Goal: Navigation & Orientation: Understand site structure

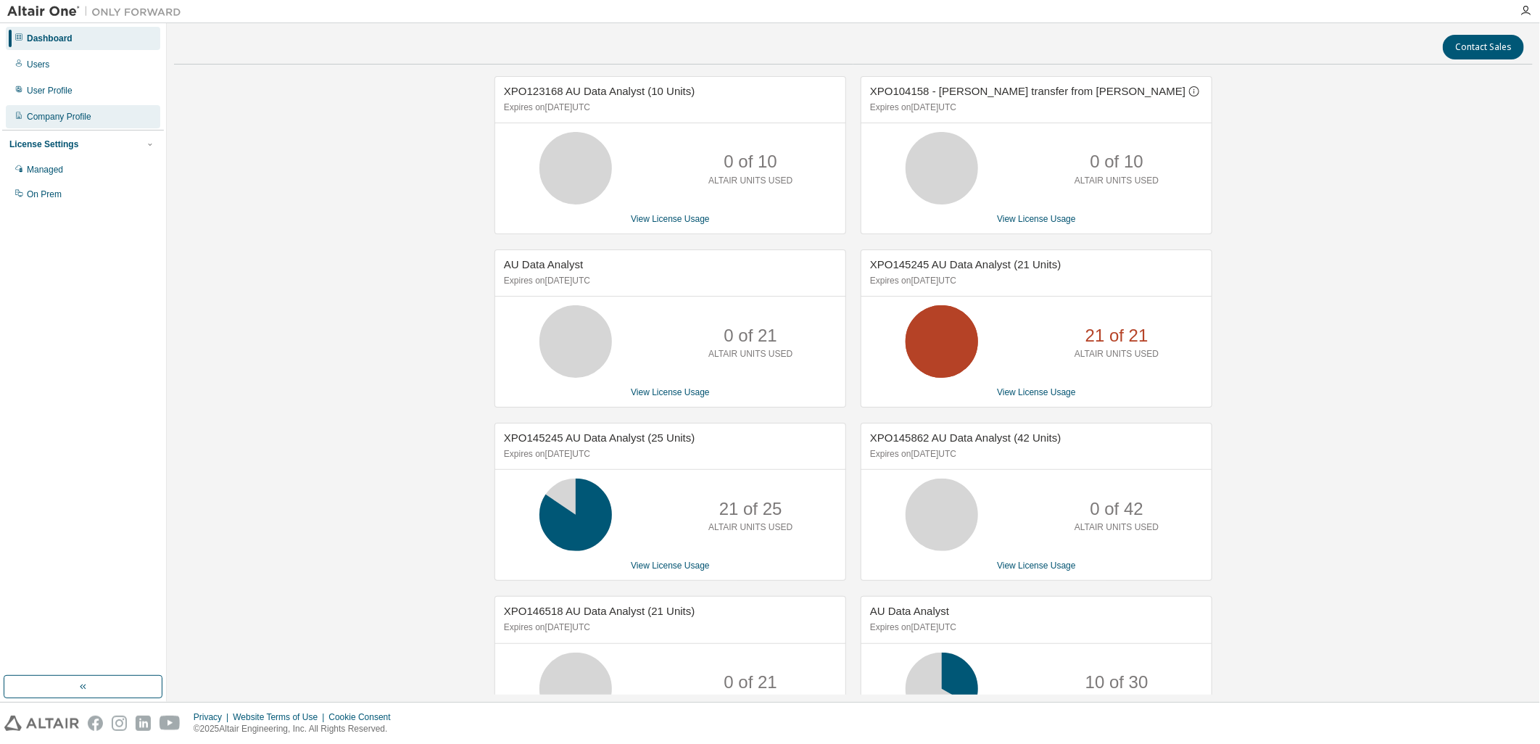
click at [46, 115] on div "Company Profile" at bounding box center [59, 117] width 65 height 12
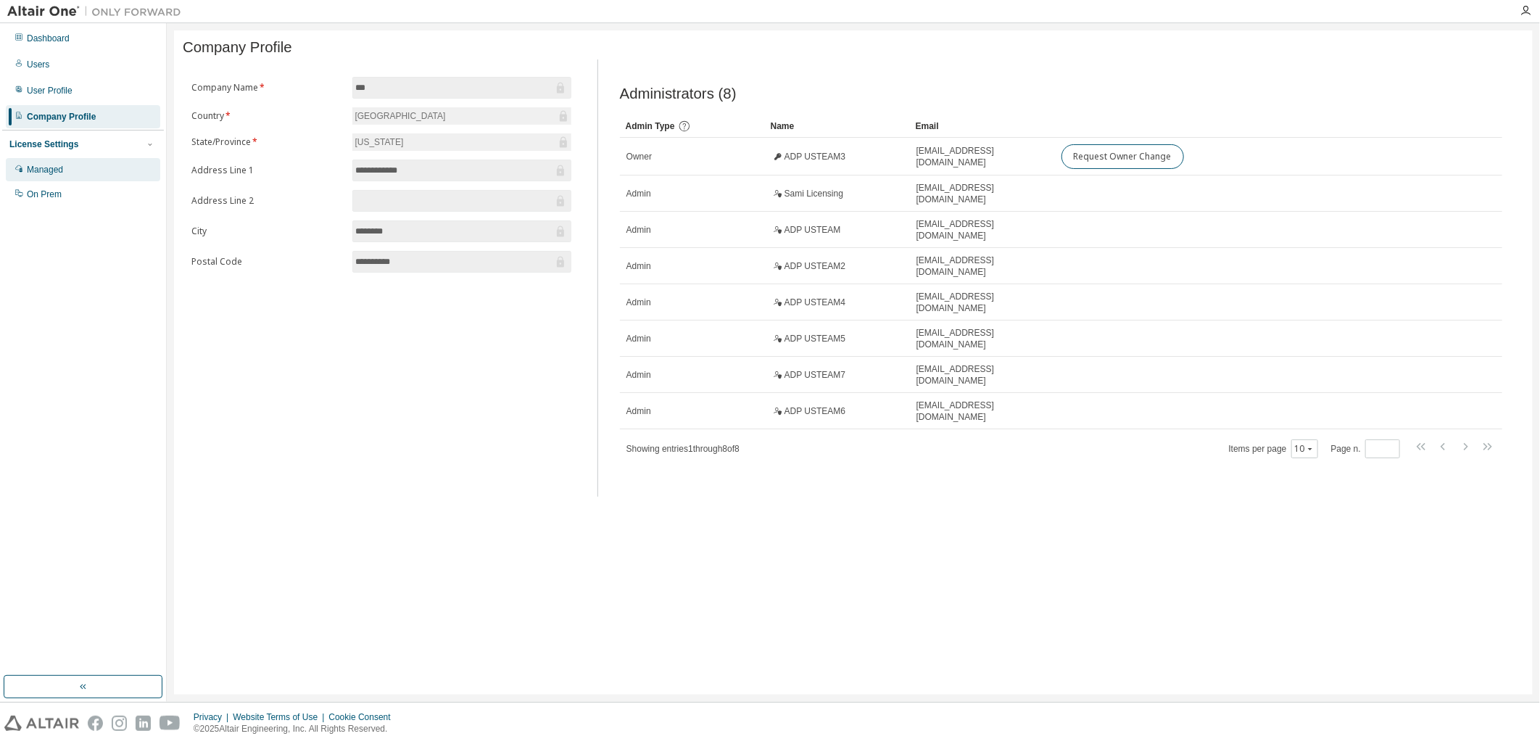
click at [54, 165] on div "Managed" at bounding box center [45, 170] width 36 height 12
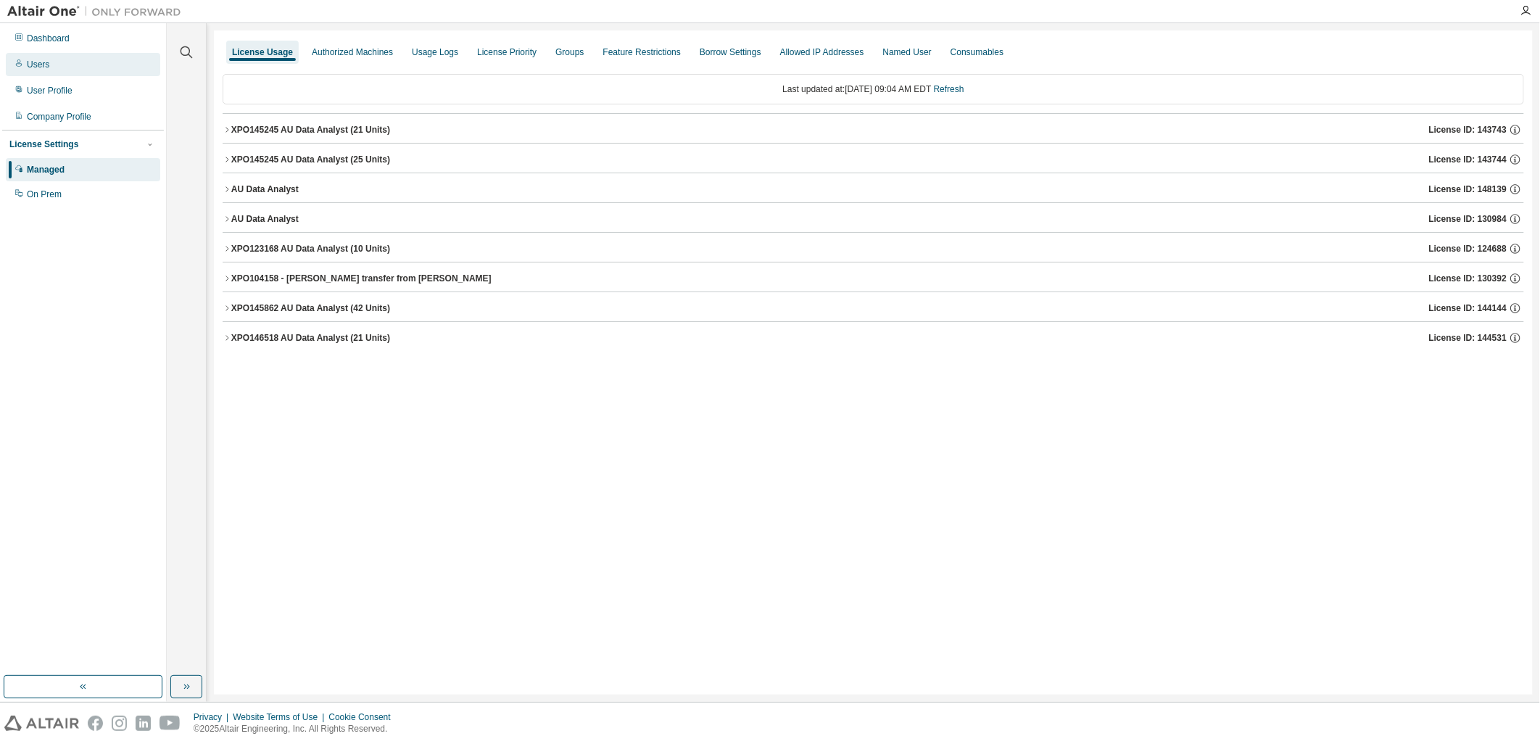
click at [47, 73] on div "Users" at bounding box center [83, 64] width 154 height 23
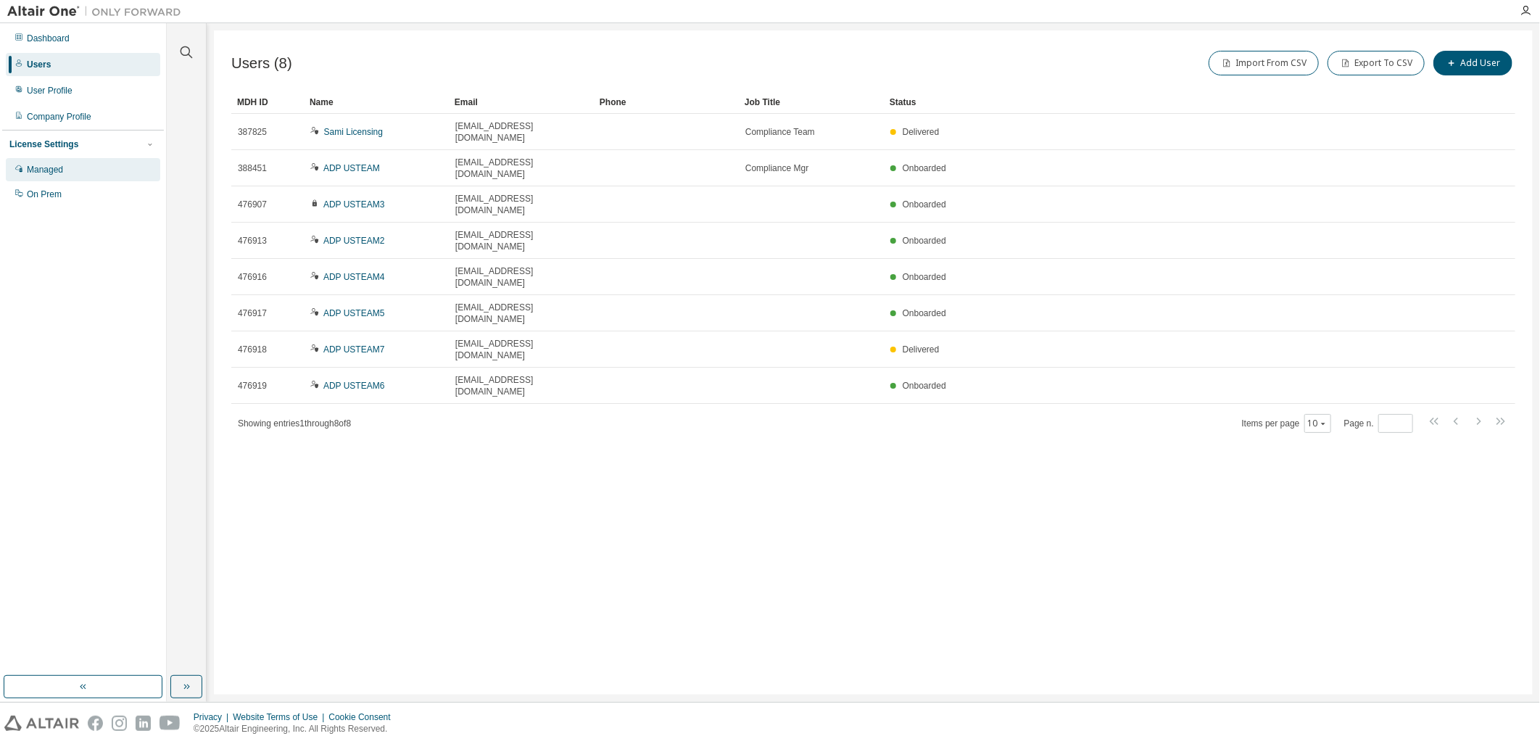
click at [62, 167] on div "Managed" at bounding box center [45, 170] width 36 height 12
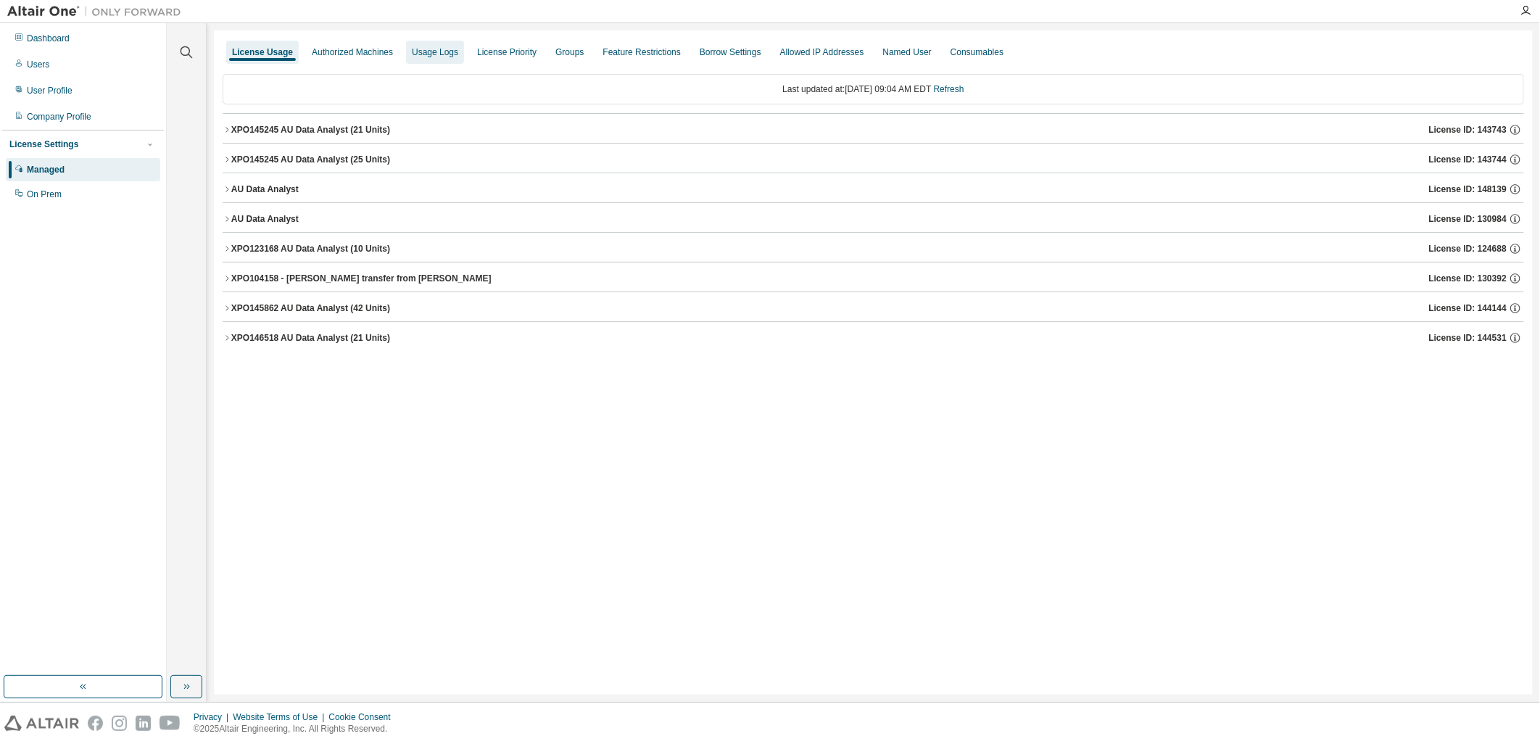
click at [437, 55] on div "Usage Logs" at bounding box center [435, 52] width 46 height 12
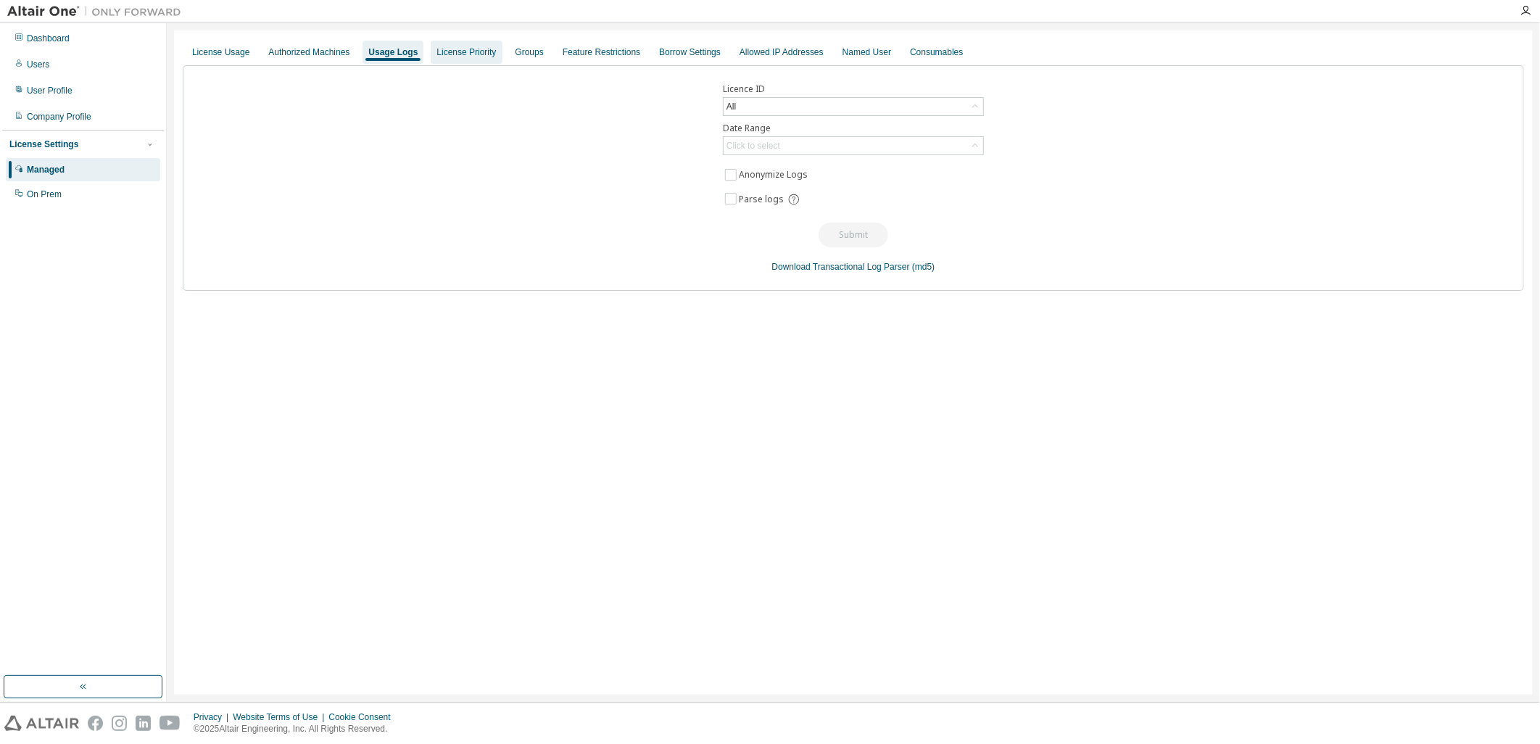
click at [480, 46] on div "License Priority" at bounding box center [465, 52] width 59 height 12
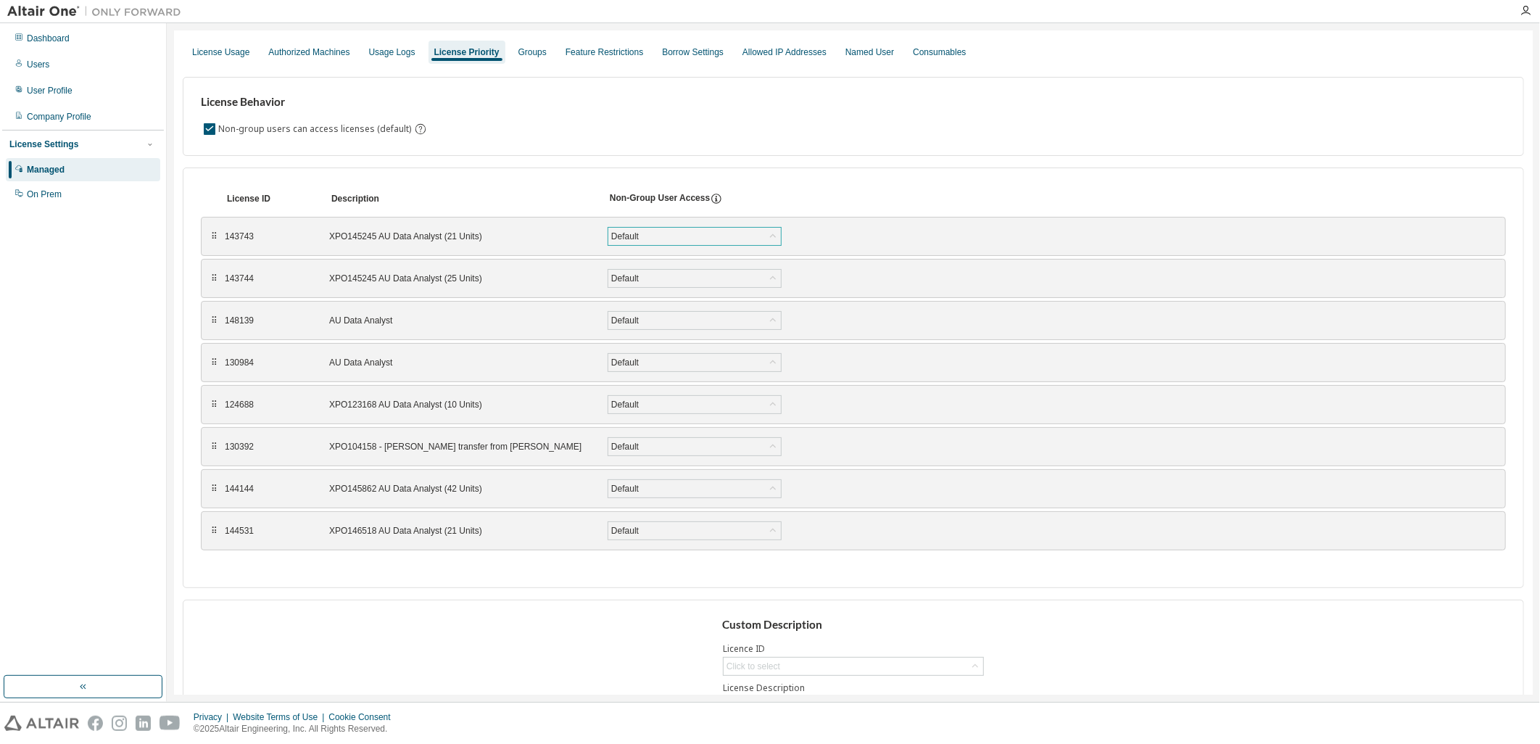
click at [773, 233] on icon at bounding box center [772, 236] width 14 height 14
click at [538, 49] on div "Groups" at bounding box center [532, 52] width 28 height 12
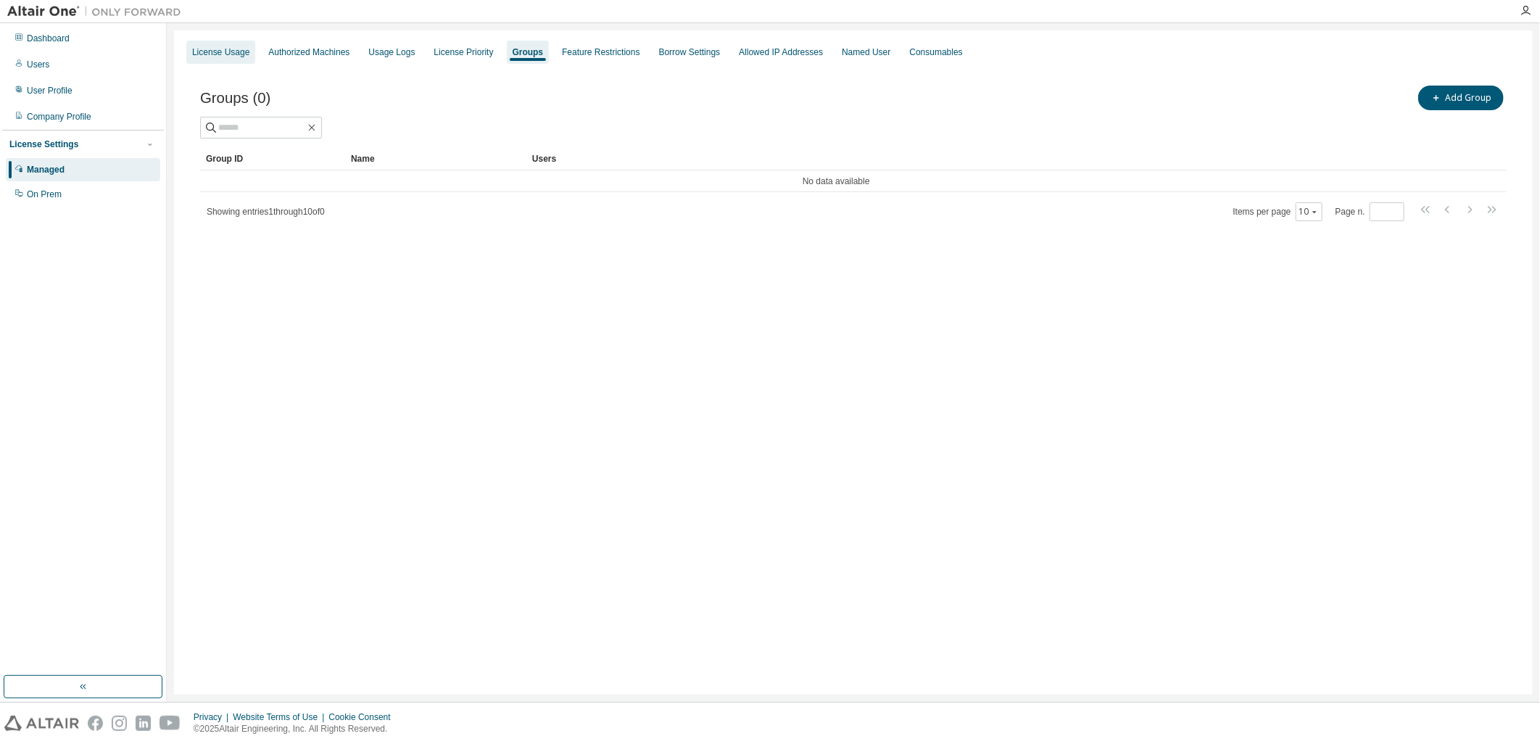
click at [215, 44] on div "License Usage" at bounding box center [220, 52] width 69 height 23
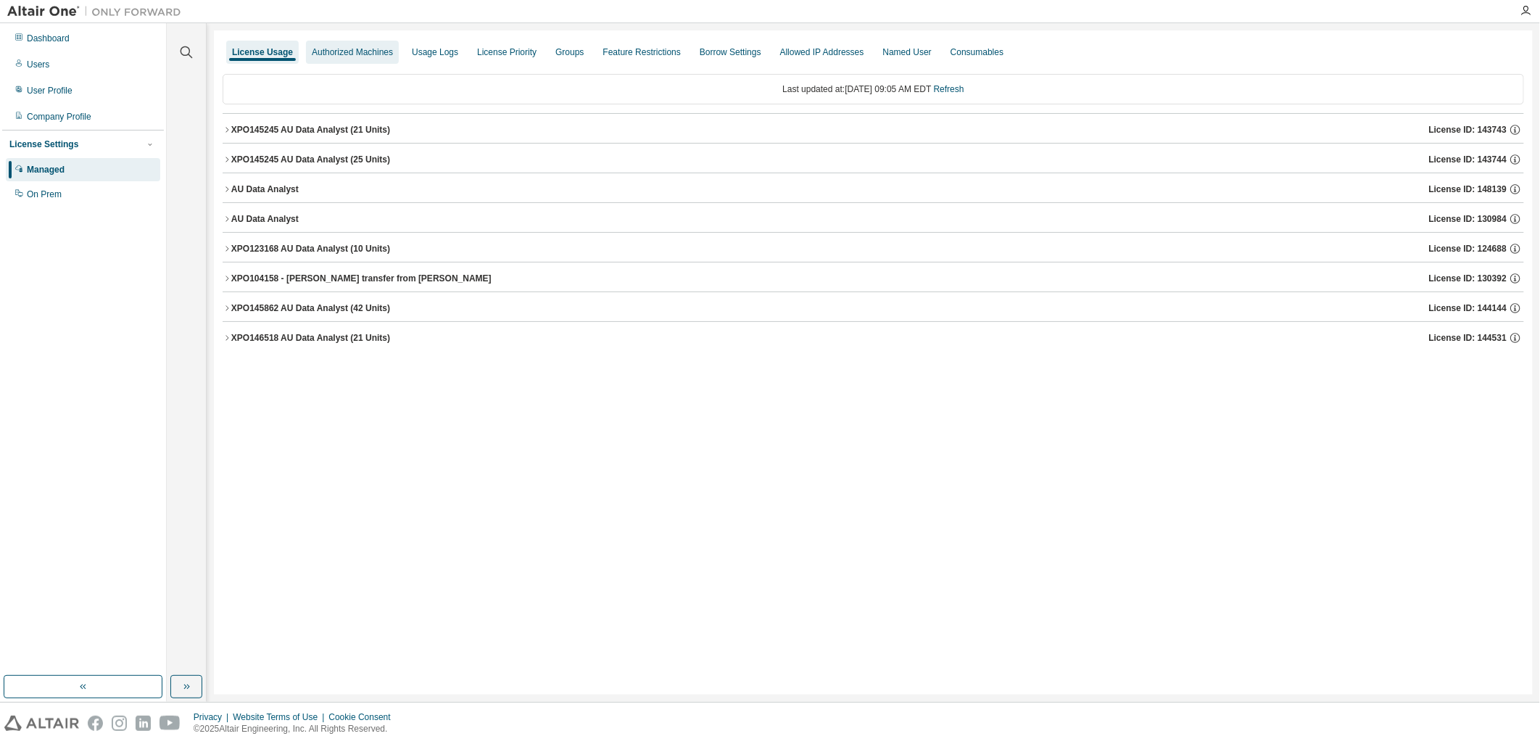
click at [325, 51] on div "Authorized Machines" at bounding box center [352, 52] width 81 height 12
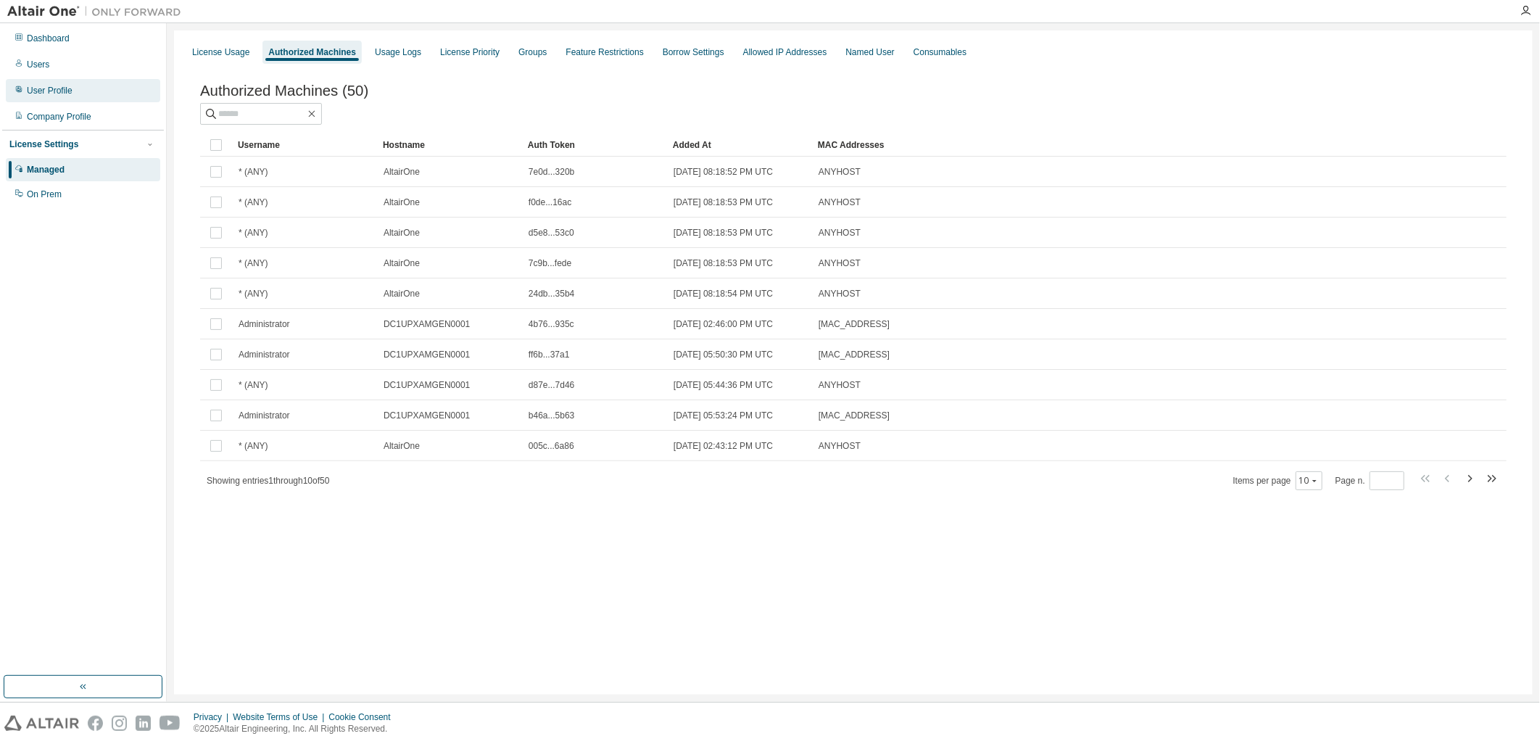
click at [60, 87] on div "User Profile" at bounding box center [50, 91] width 46 height 12
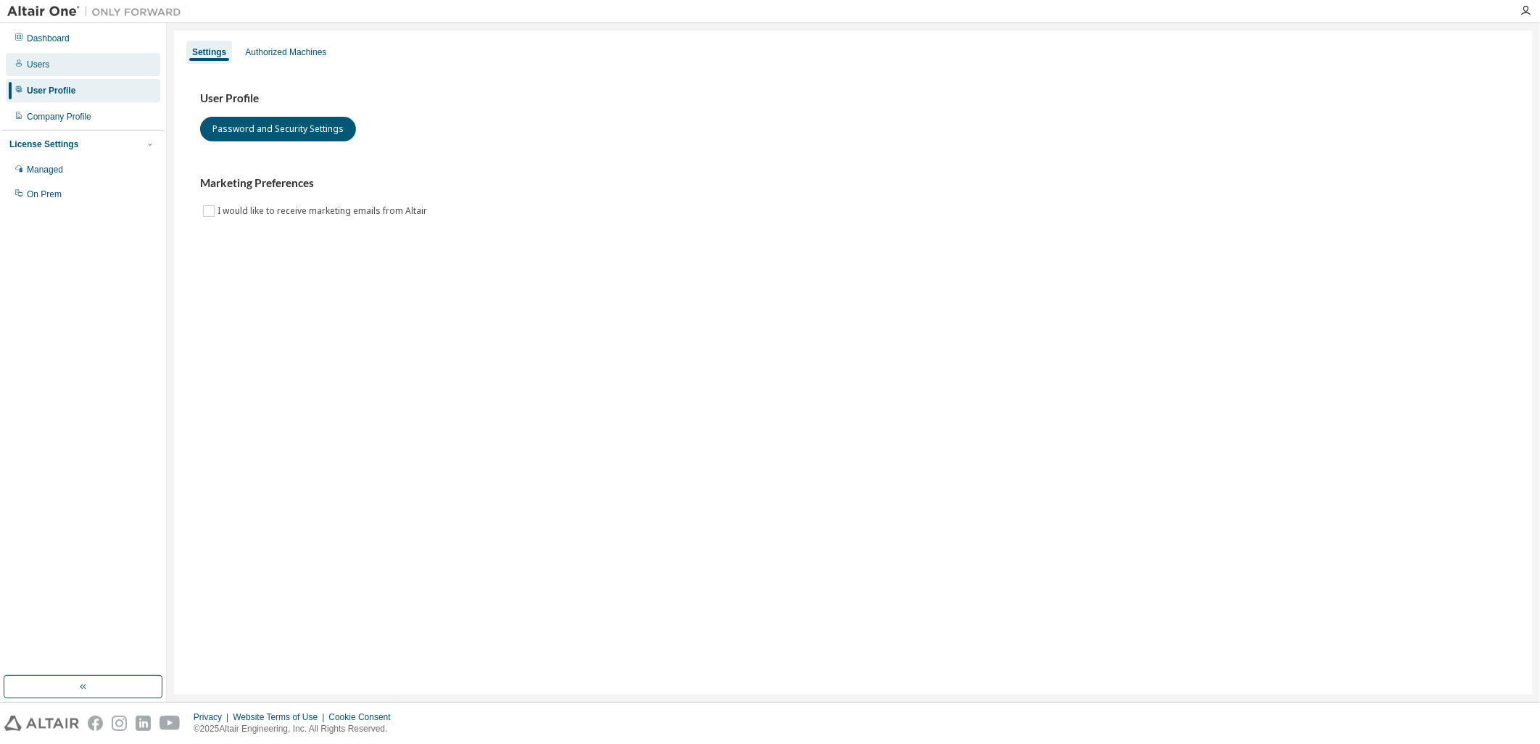
click at [52, 62] on div "Users" at bounding box center [83, 64] width 154 height 23
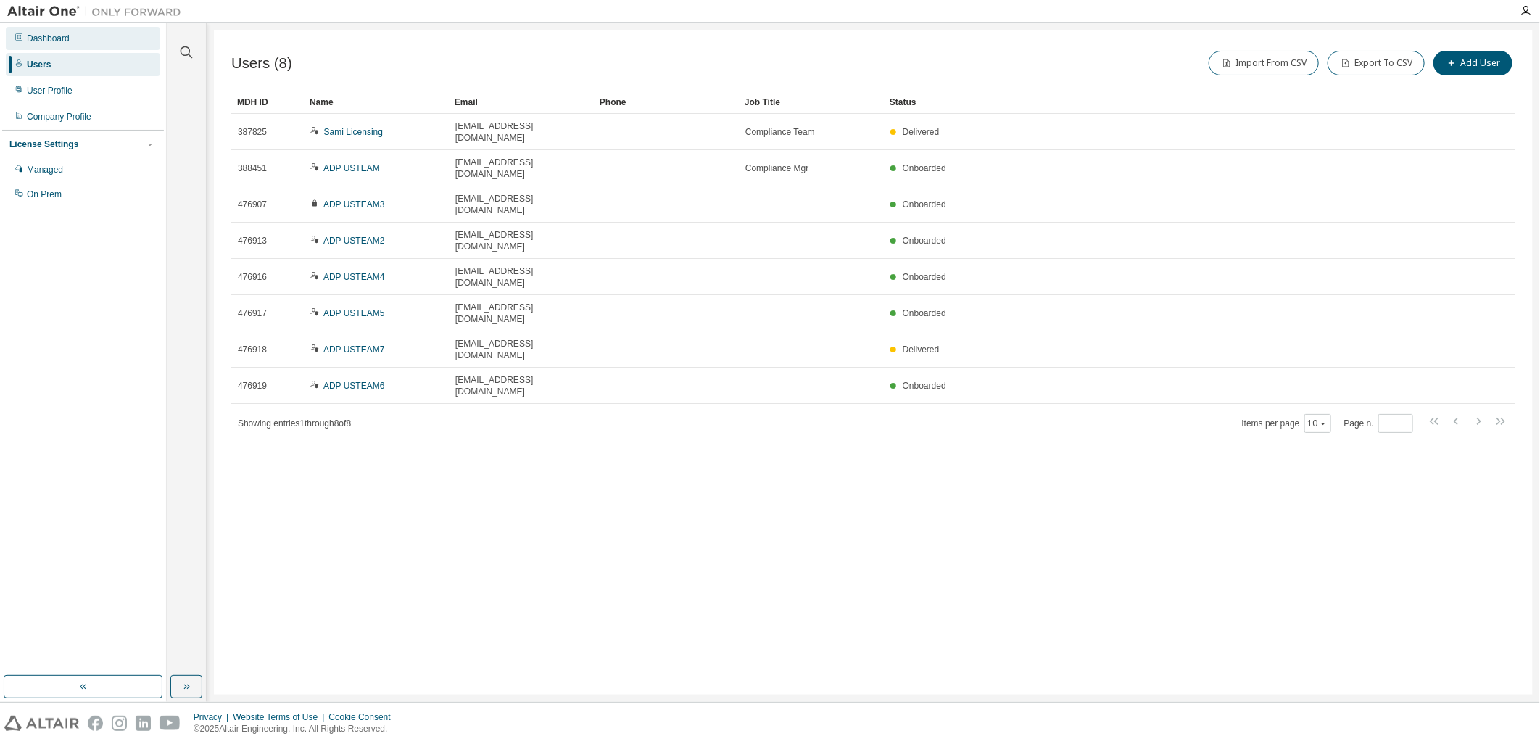
click at [68, 35] on div "Dashboard" at bounding box center [48, 39] width 43 height 12
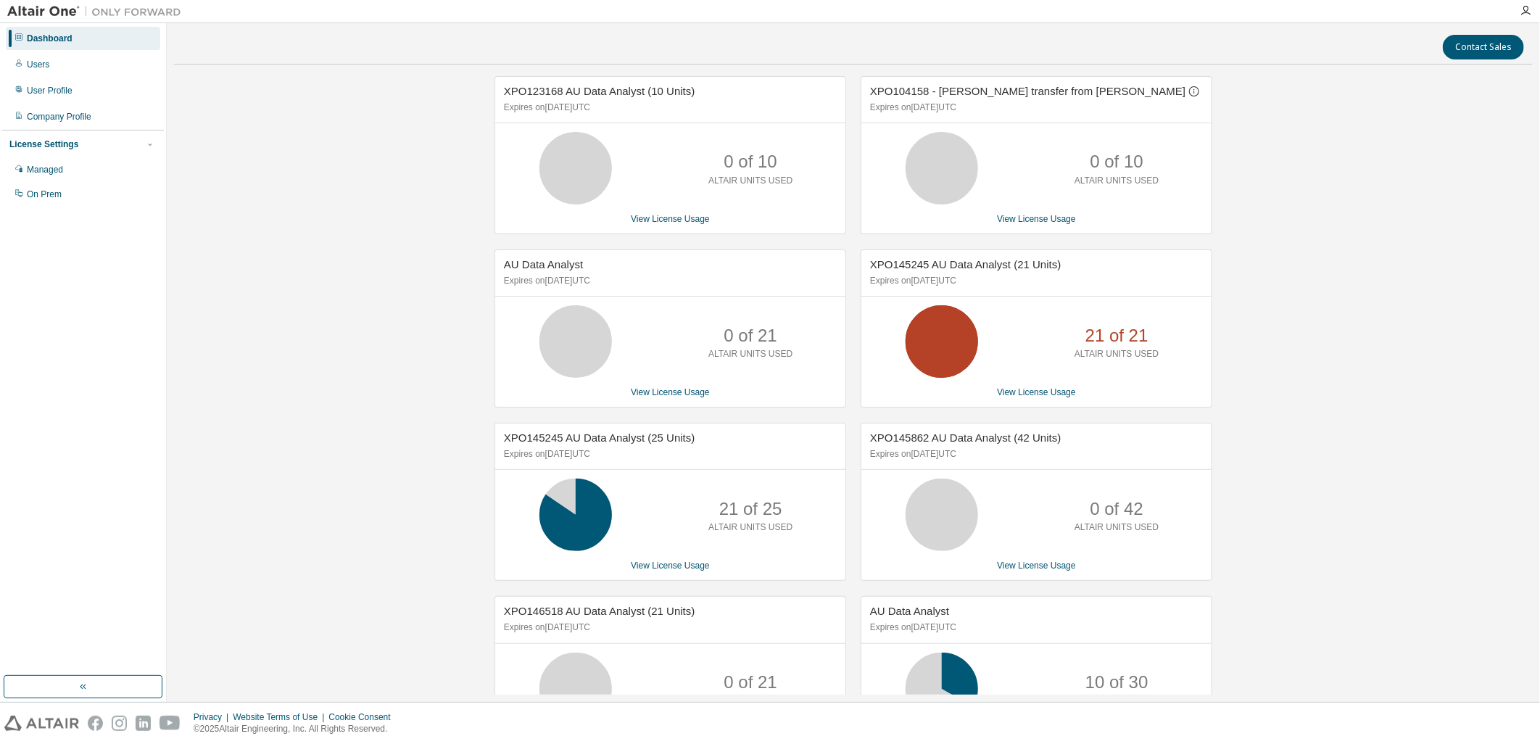
drag, startPoint x: 1372, startPoint y: 92, endPoint x: 1418, endPoint y: 10, distance: 93.8
click at [1372, 91] on div "XPO123168 AU Data Analyst (10 Units) Expires on [DATE] UTC 0 of 10 ALTAIR UNITS…" at bounding box center [853, 445] width 1358 height 739
